Goal: Information Seeking & Learning: Learn about a topic

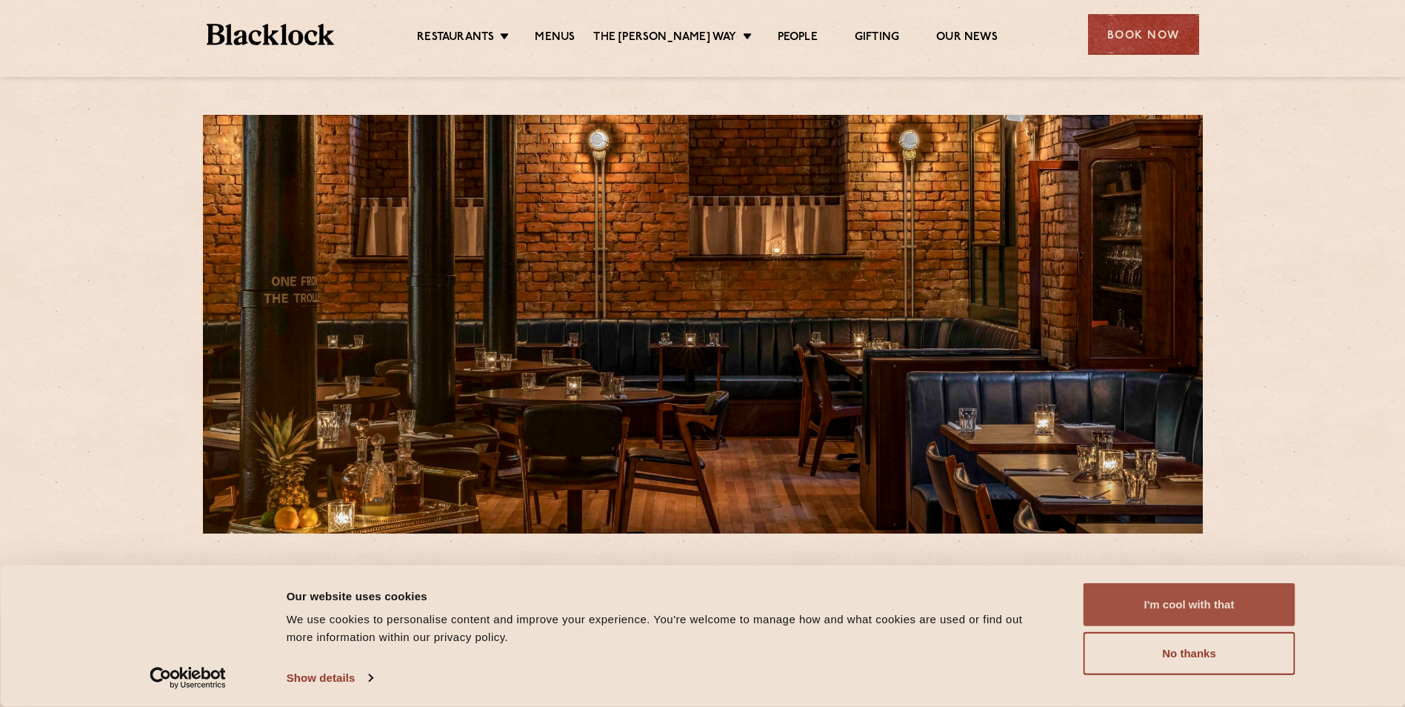
click at [1171, 615] on button "I'm cool with that" at bounding box center [1190, 604] width 212 height 43
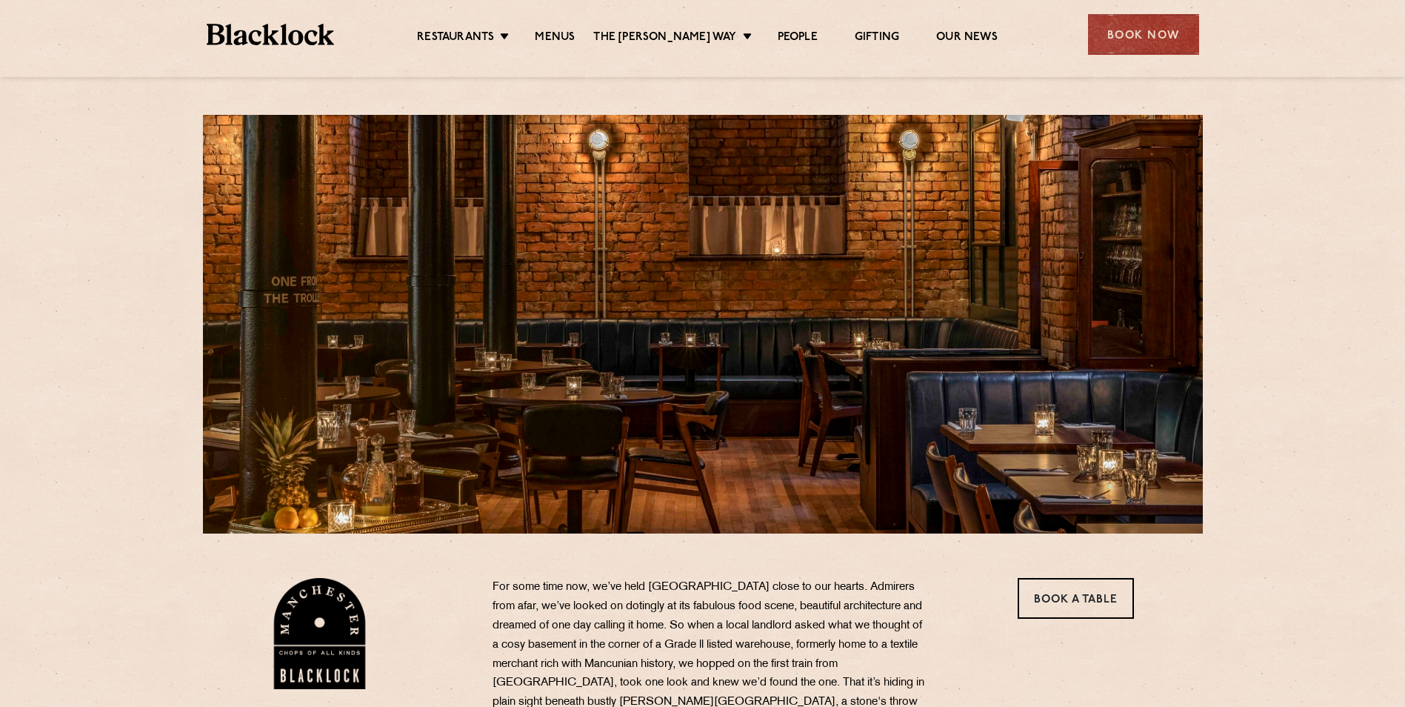
click at [569, 29] on ul "Restaurants Soho City Shoreditch Covent Garden Canary Wharf Manchester Birmingh…" at bounding box center [707, 35] width 746 height 24
click at [567, 32] on link "Menus" at bounding box center [555, 38] width 40 height 16
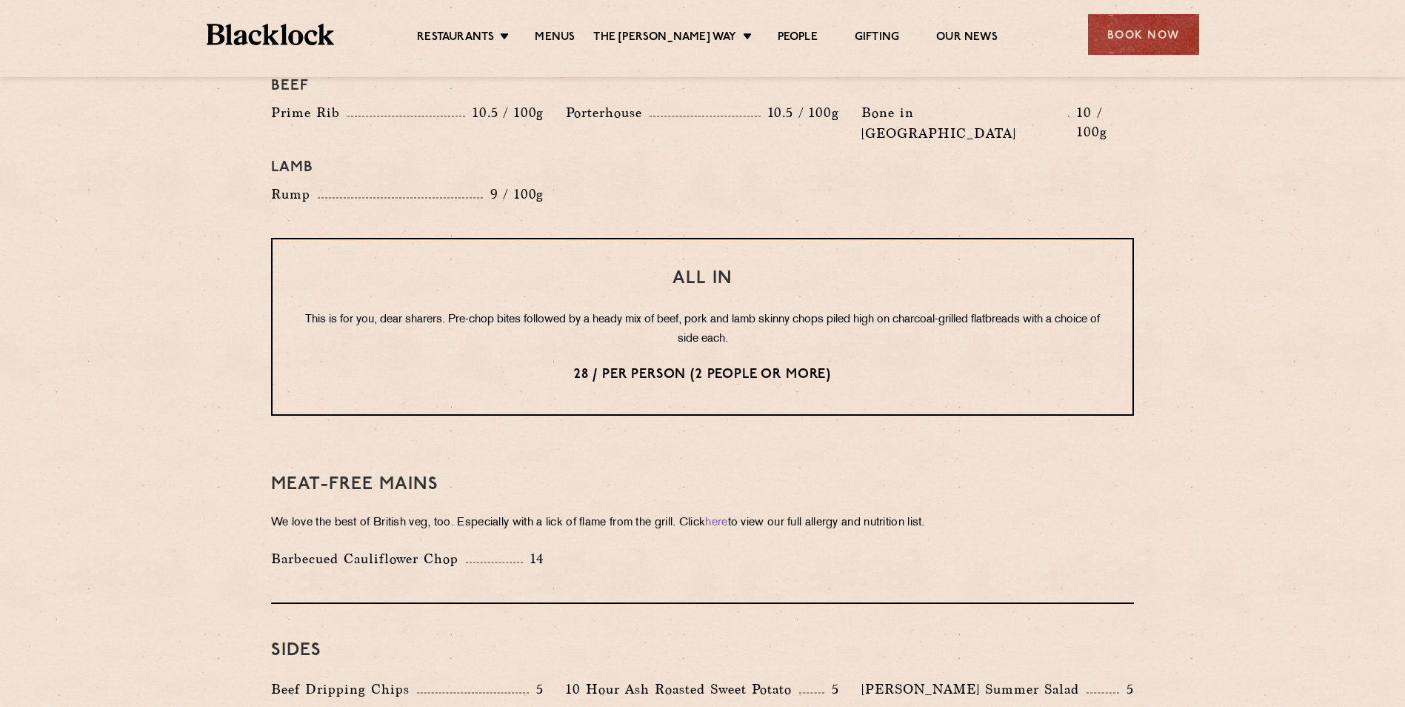
scroll to position [1747, 0]
drag, startPoint x: 95, startPoint y: 410, endPoint x: 103, endPoint y: 400, distance: 13.2
click at [95, 410] on section "Pre Chop Bites [PERSON_NAME] Potted Meats & Kimchi 2 Egg & Anchovy 2 Cheese & P…" at bounding box center [702, 64] width 1405 height 2132
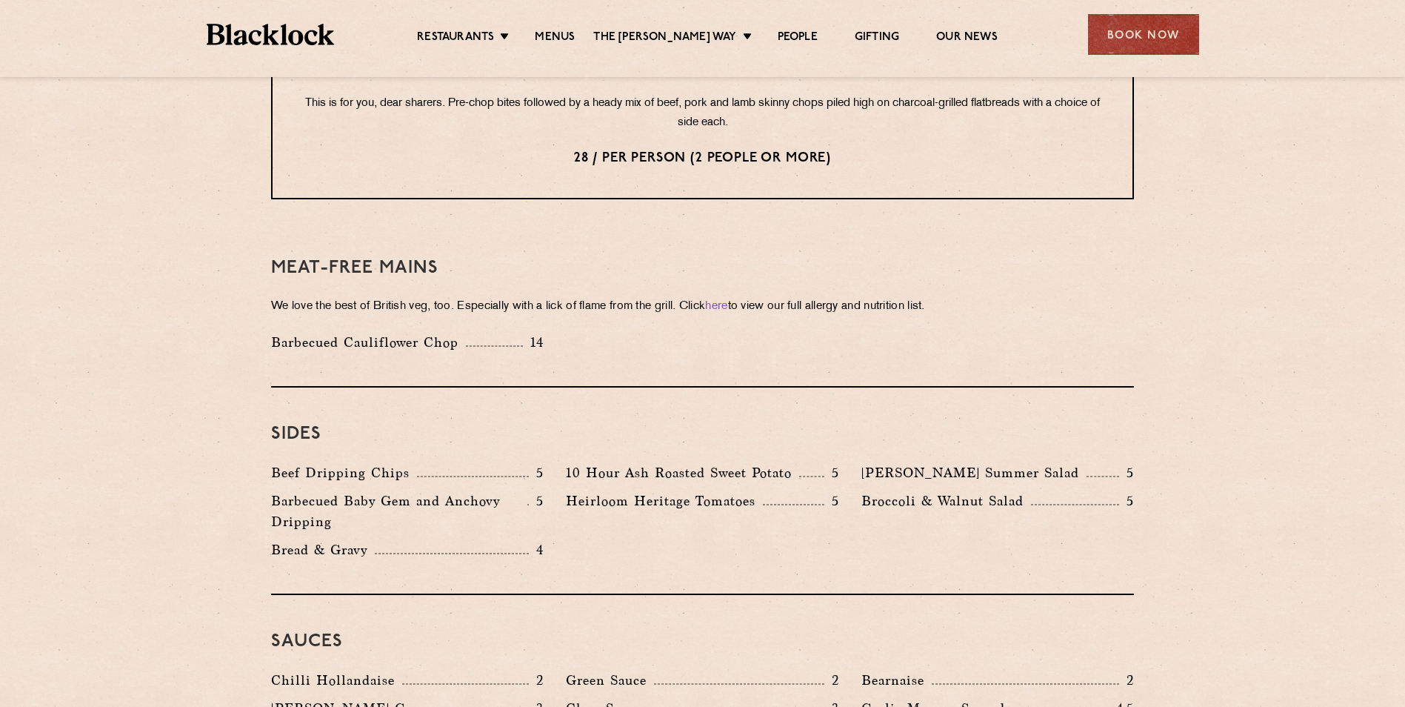
scroll to position [1821, 0]
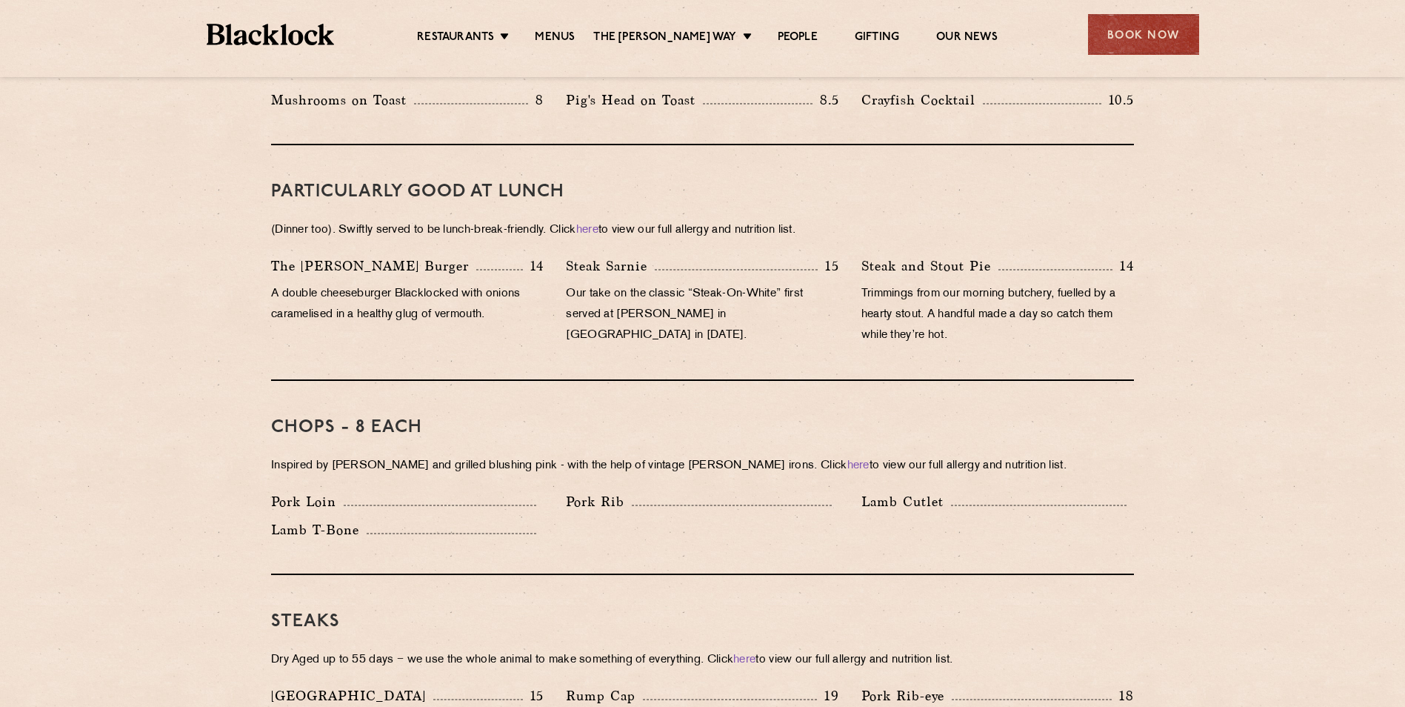
scroll to position [784, 0]
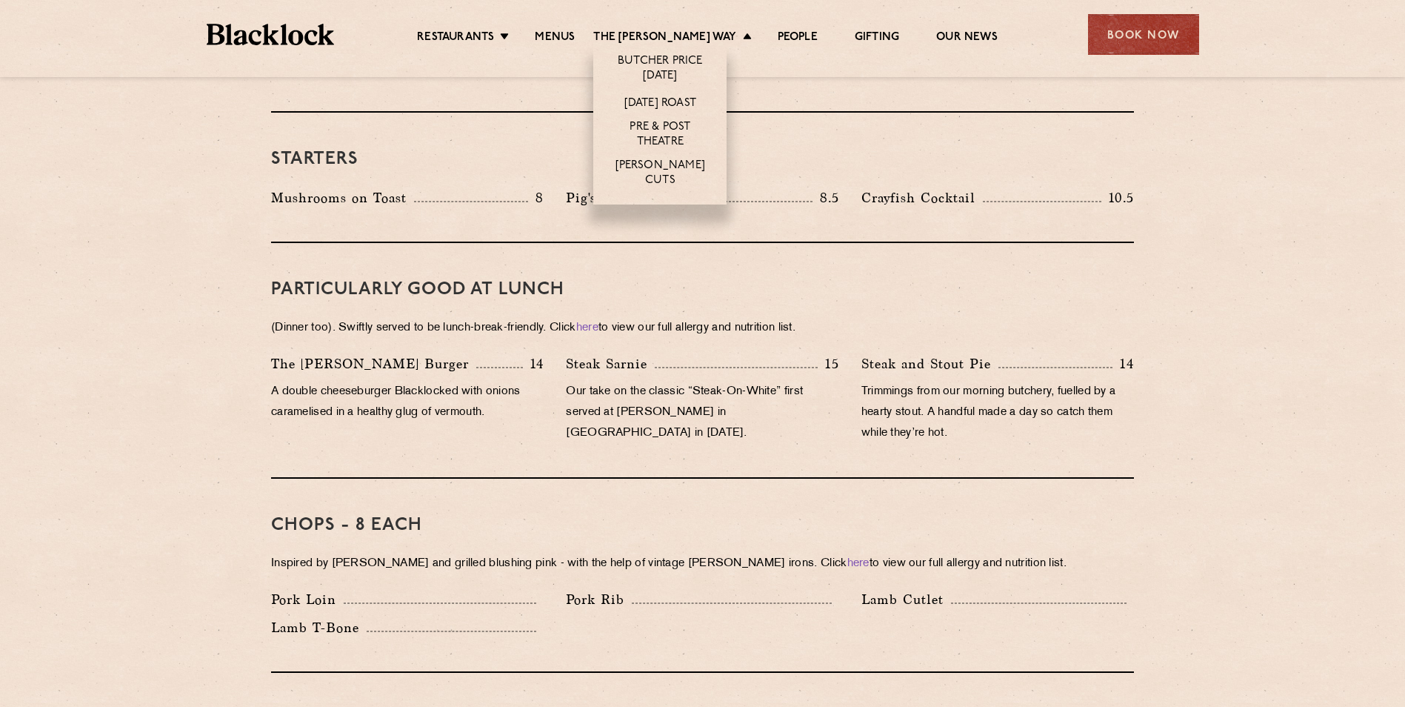
click at [683, 91] on li "[DATE] Roast" at bounding box center [659, 102] width 133 height 27
click at [683, 101] on link "[DATE] Roast" at bounding box center [661, 104] width 72 height 16
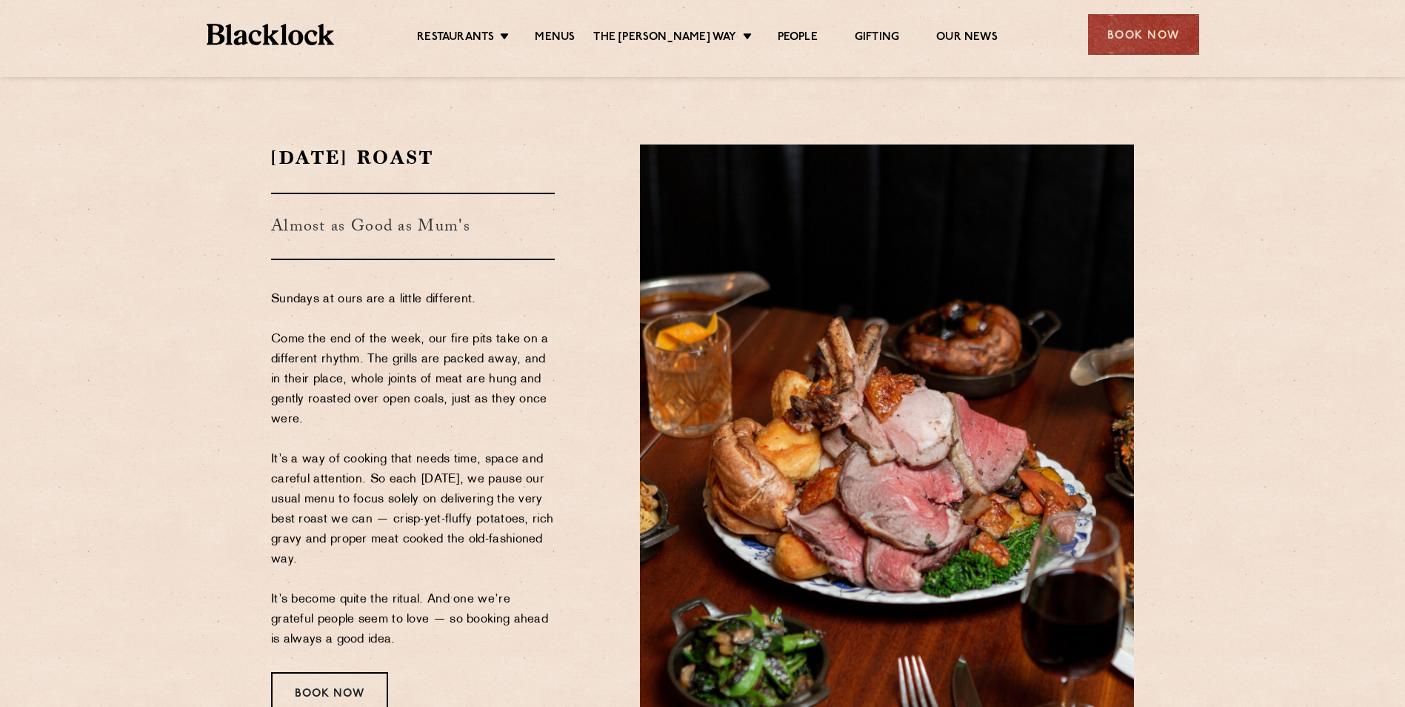
drag, startPoint x: 167, startPoint y: 672, endPoint x: 182, endPoint y: 642, distance: 33.1
click at [167, 672] on section "Sunday Roast Almost as Good as Mum's Sundays at ours are a little different. Co…" at bounding box center [702, 428] width 1405 height 657
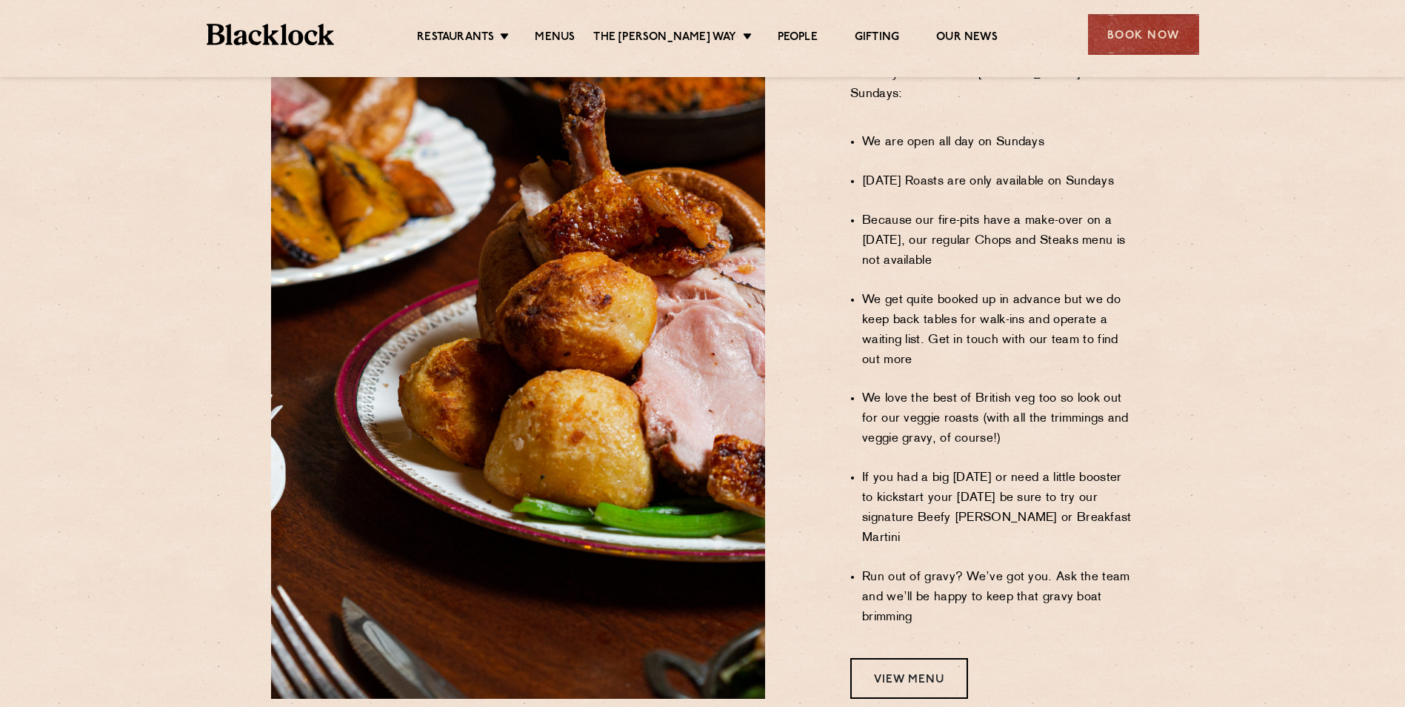
scroll to position [1037, 0]
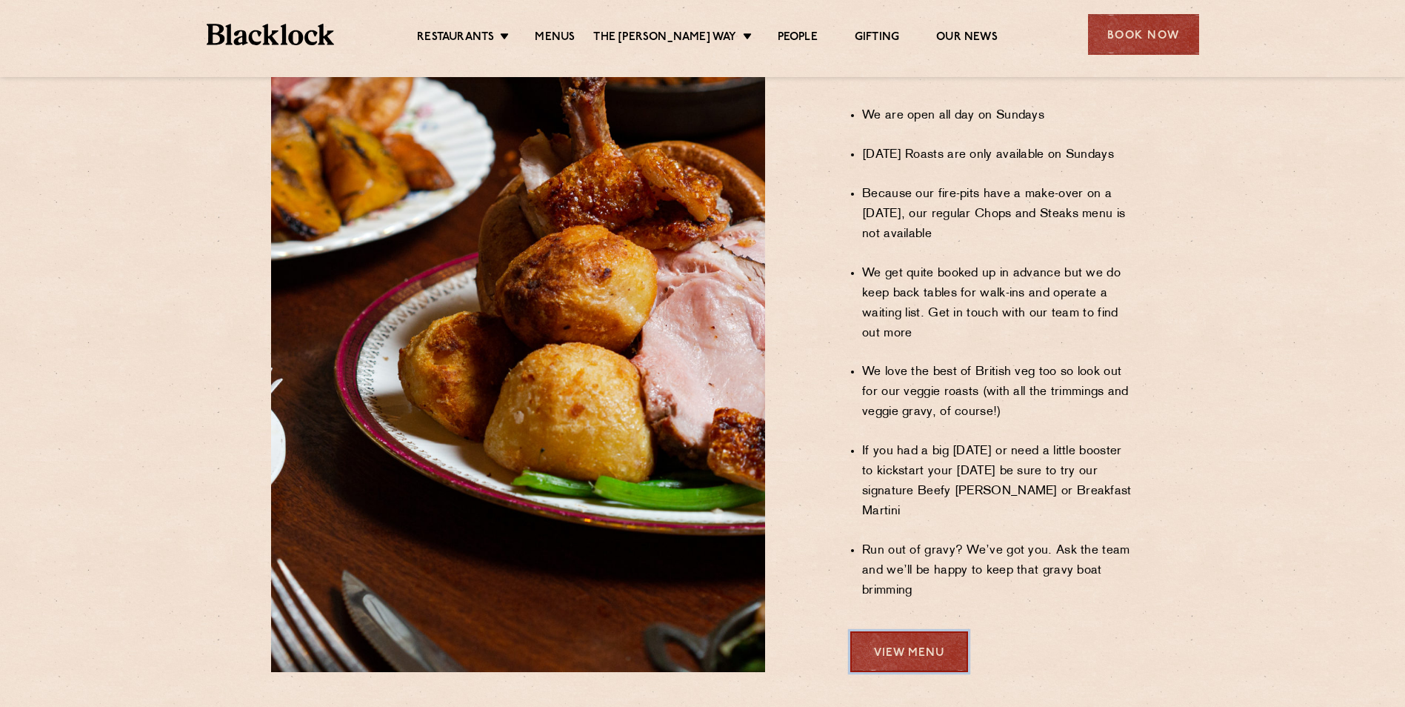
click at [893, 631] on link "View Menu" at bounding box center [909, 651] width 118 height 41
